Goal: Information Seeking & Learning: Check status

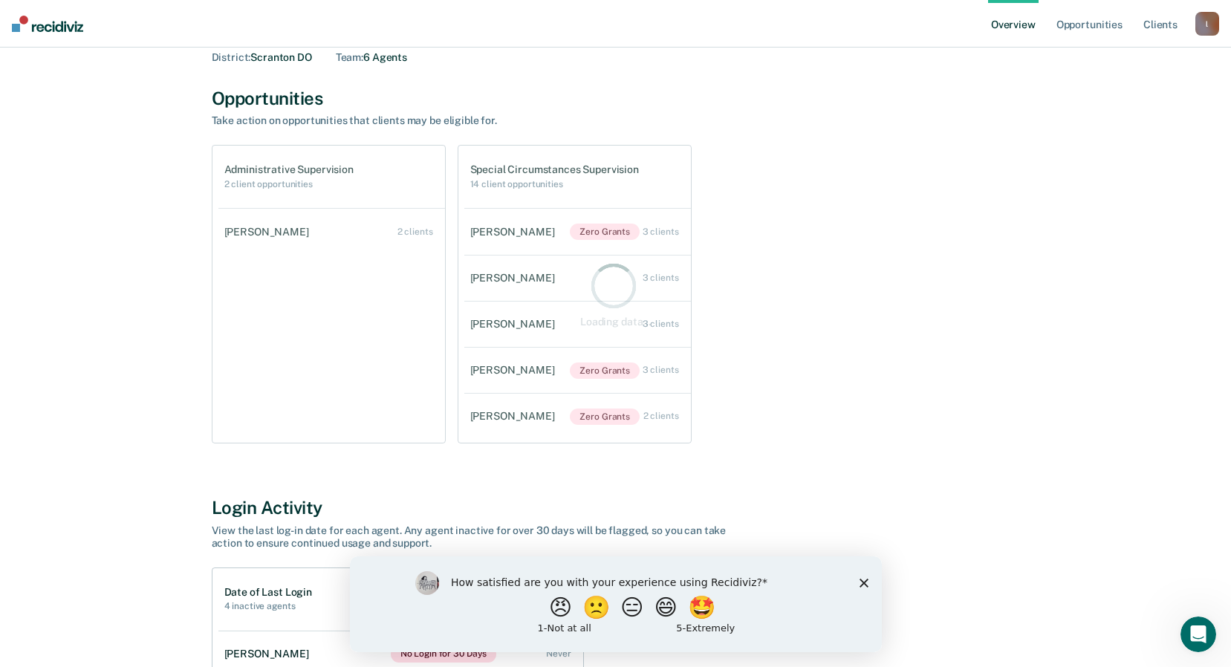
scroll to position [149, 0]
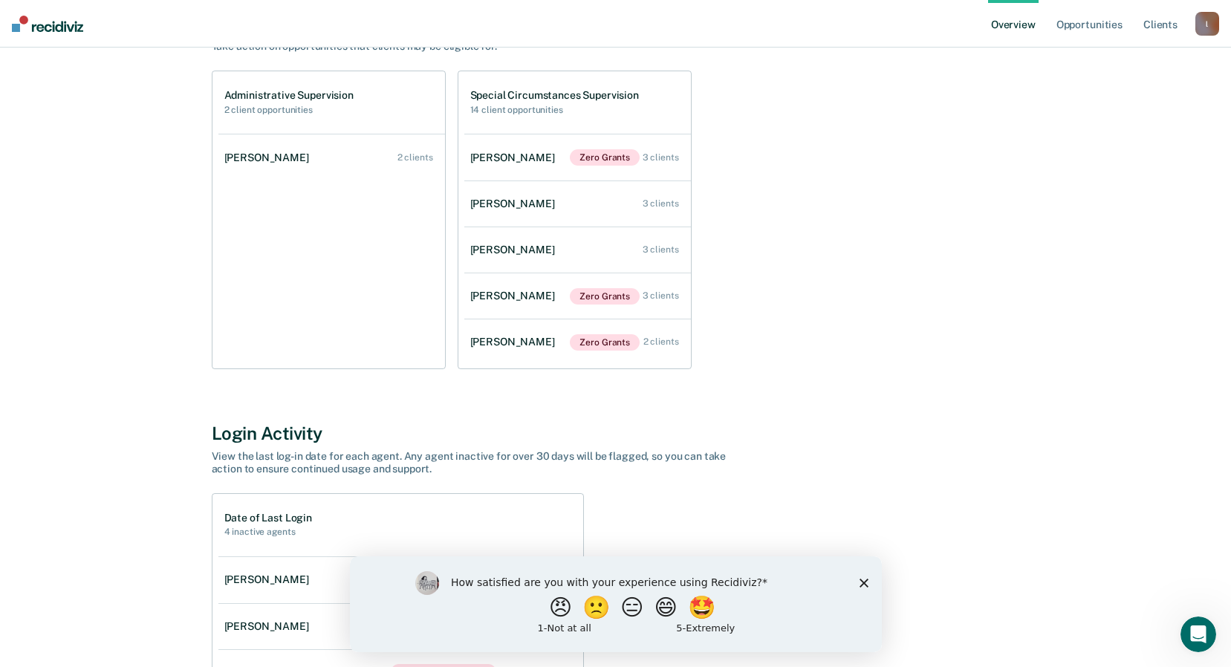
click at [860, 578] on polygon "Close survey" at bounding box center [862, 582] width 9 height 9
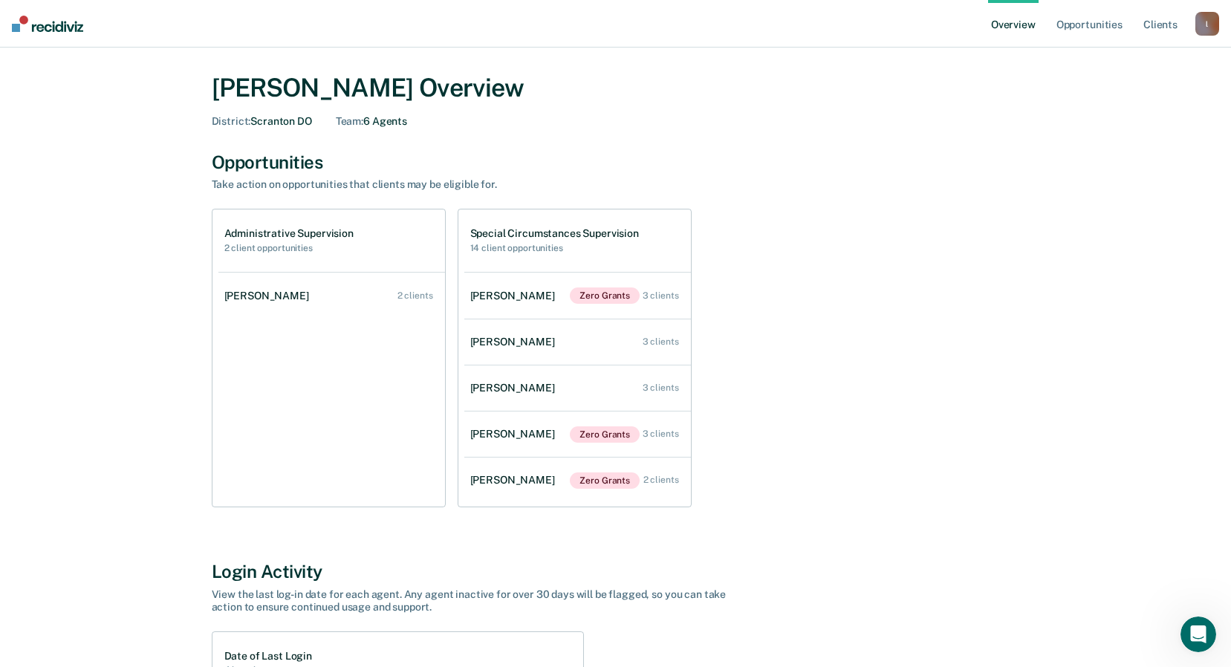
scroll to position [0, 0]
